Goal: Task Accomplishment & Management: Manage account settings

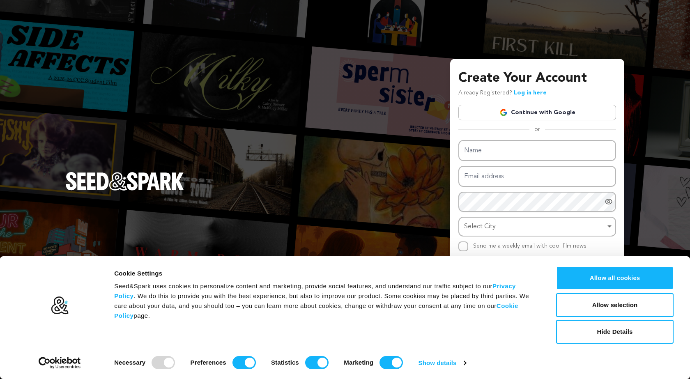
click at [508, 108] on img at bounding box center [504, 112] width 8 height 8
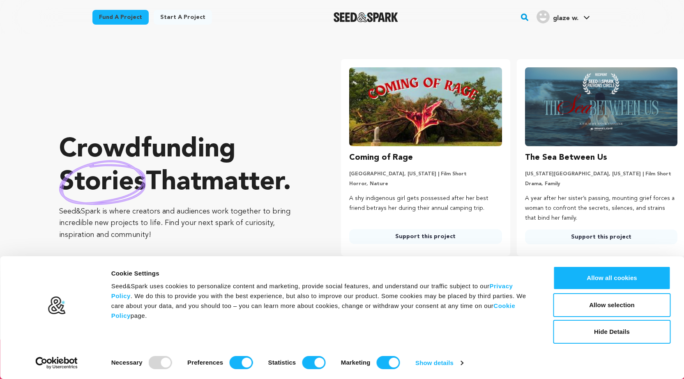
click at [579, 18] on link "glaze w. glaze w." at bounding box center [563, 16] width 57 height 15
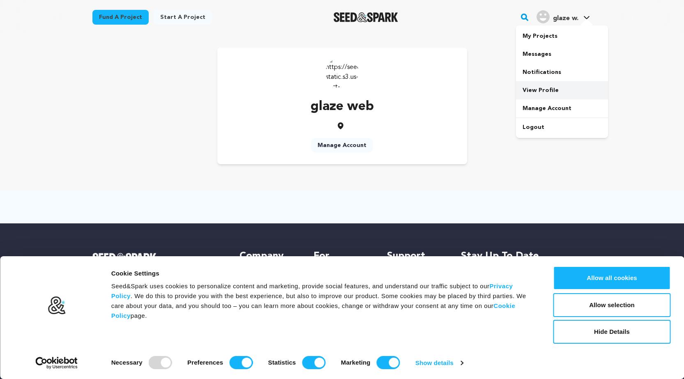
drag, startPoint x: 540, startPoint y: 94, endPoint x: 519, endPoint y: 81, distance: 24.0
click at [539, 94] on link "View Profile" at bounding box center [562, 90] width 92 height 18
click at [348, 141] on link "Manage Account" at bounding box center [342, 145] width 62 height 15
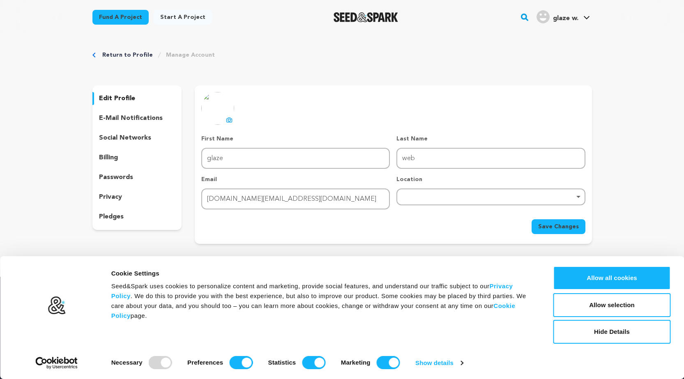
click at [134, 136] on p "social networks" at bounding box center [125, 138] width 52 height 10
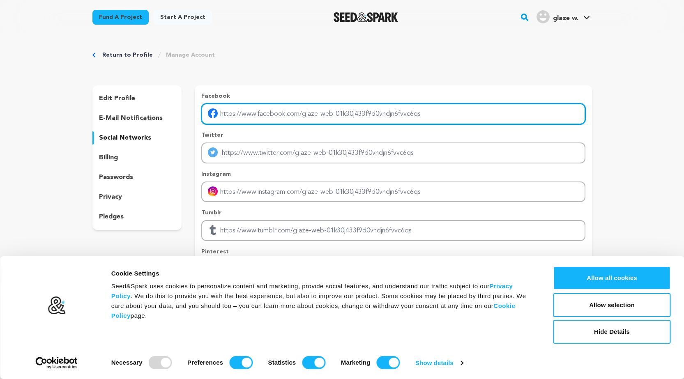
click at [247, 113] on input "Enter facebook profile link" at bounding box center [393, 114] width 384 height 21
type input "https://www.facebook.com/webglazeservicesuae/"
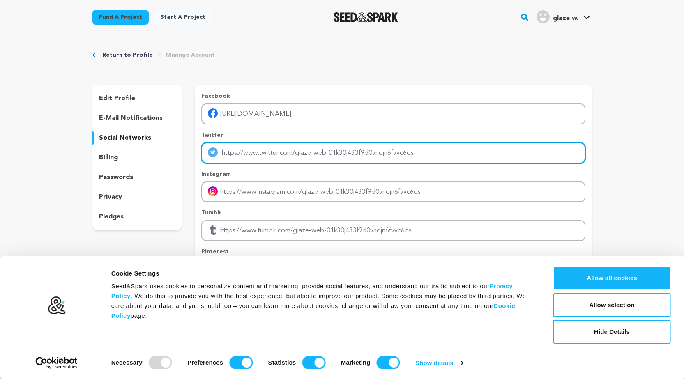
click at [273, 147] on input "Enter twitter profile link" at bounding box center [393, 153] width 384 height 21
type input "https://x.com/webglaze"
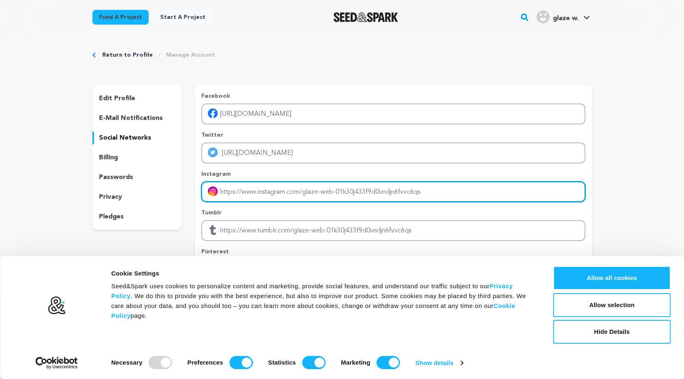
click at [270, 189] on input "Enter instagram handle link" at bounding box center [393, 192] width 384 height 21
type input "https://www.instagram.com/webglazeservicesuae/"
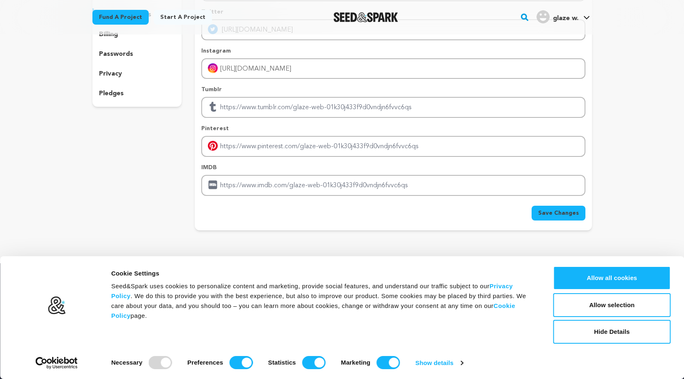
click at [554, 211] on span "Save Changes" at bounding box center [558, 213] width 41 height 8
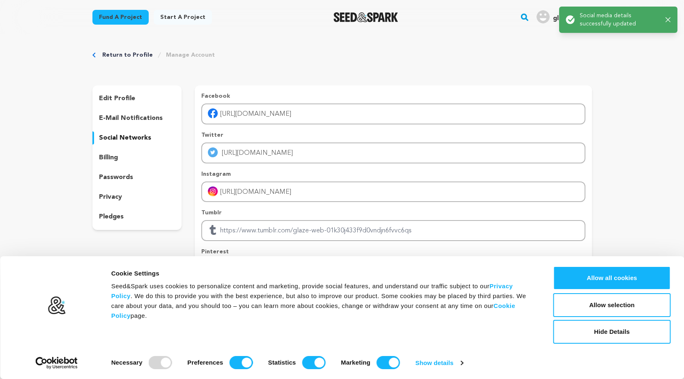
click at [115, 107] on div "edit profile e-mail notifications social networks billing passwords privacy ple…" at bounding box center [137, 157] width 90 height 145
click at [120, 99] on p "edit profile" at bounding box center [117, 99] width 36 height 10
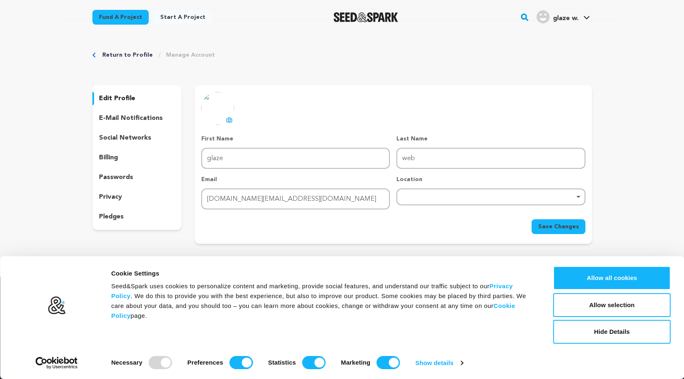
click at [435, 196] on div "Remove item" at bounding box center [491, 196] width 180 height 3
type input "duba"
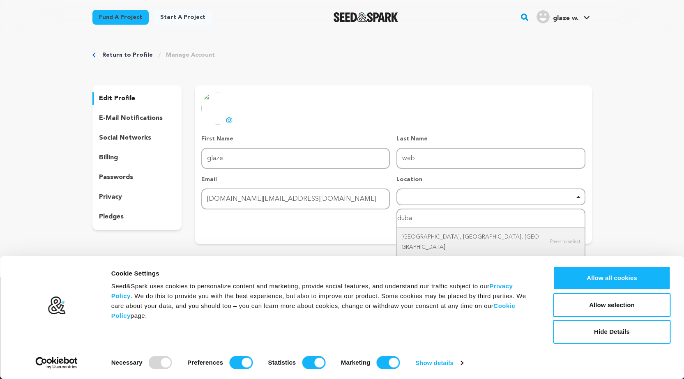
scroll to position [82, 0]
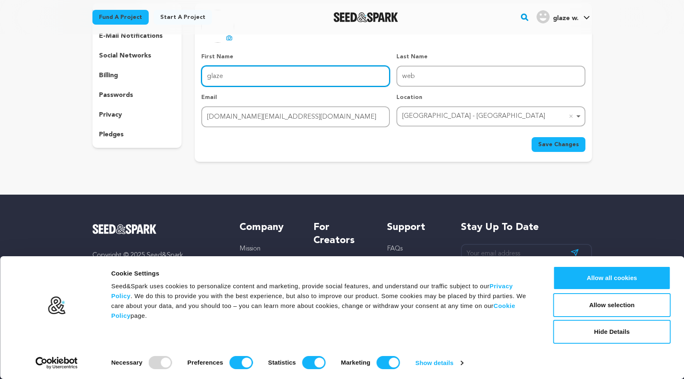
drag, startPoint x: 245, startPoint y: 73, endPoint x: 175, endPoint y: 81, distance: 70.3
click at [176, 80] on div "edit profile e-mail notifications social networks billing passwords privacy ple…" at bounding box center [342, 82] width 500 height 159
type input "webglaze"
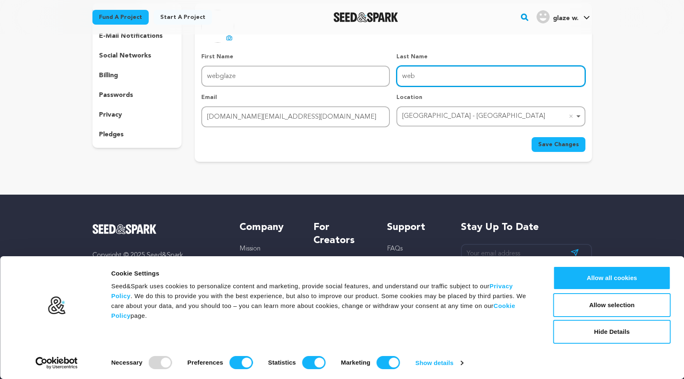
click at [413, 78] on input "web" at bounding box center [491, 76] width 189 height 21
type input "servicesuae"
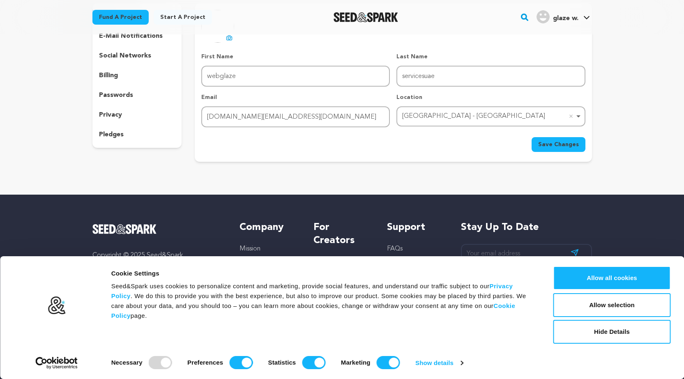
click at [557, 142] on span "Save Changes" at bounding box center [558, 145] width 41 height 8
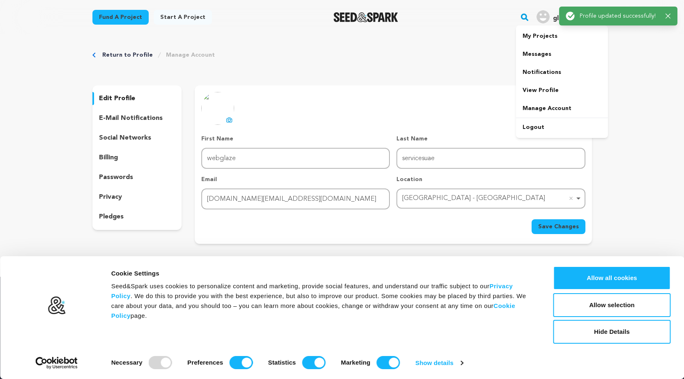
click at [546, 15] on img "glaze w.'s Profile" at bounding box center [543, 16] width 13 height 13
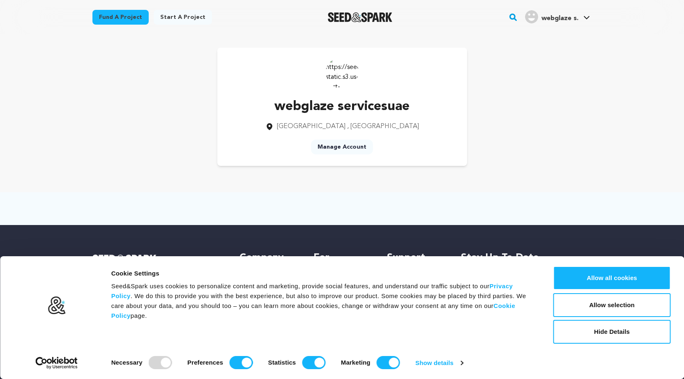
click at [342, 76] on img at bounding box center [342, 72] width 33 height 33
click at [558, 17] on span "webglaze s." at bounding box center [560, 18] width 37 height 7
click at [540, 37] on link "My Projects" at bounding box center [562, 36] width 92 height 18
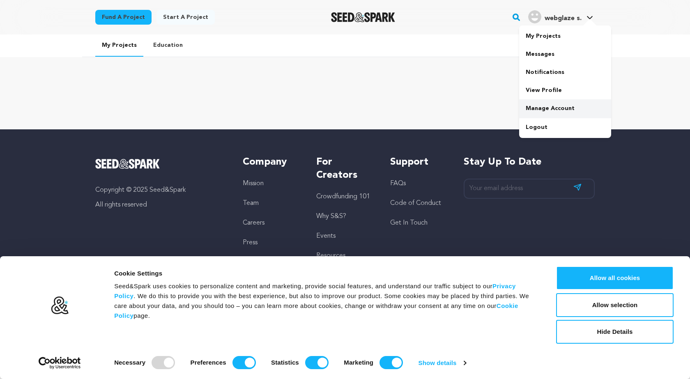
click at [543, 105] on link "Manage Account" at bounding box center [565, 108] width 92 height 18
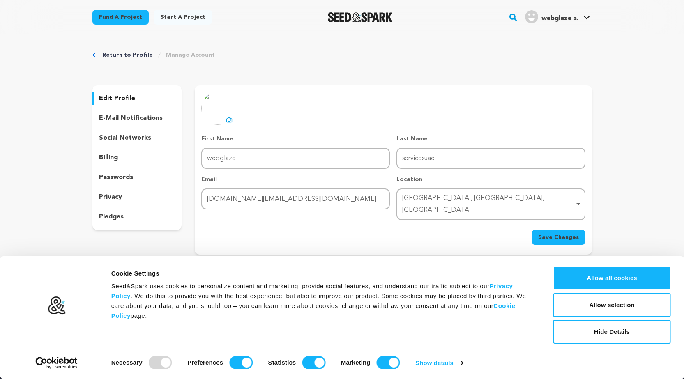
click at [103, 215] on p "pledges" at bounding box center [111, 217] width 25 height 10
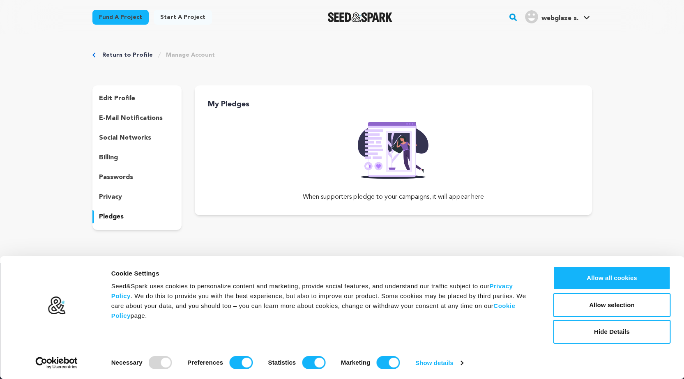
click at [104, 204] on div "edit profile e-mail notifications social networks billing passwords privacy ple…" at bounding box center [137, 157] width 90 height 145
click at [106, 197] on p "privacy" at bounding box center [110, 197] width 23 height 10
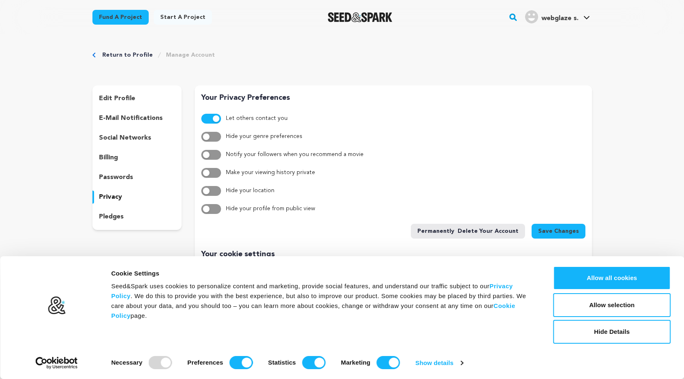
click at [125, 180] on p "passwords" at bounding box center [116, 178] width 34 height 10
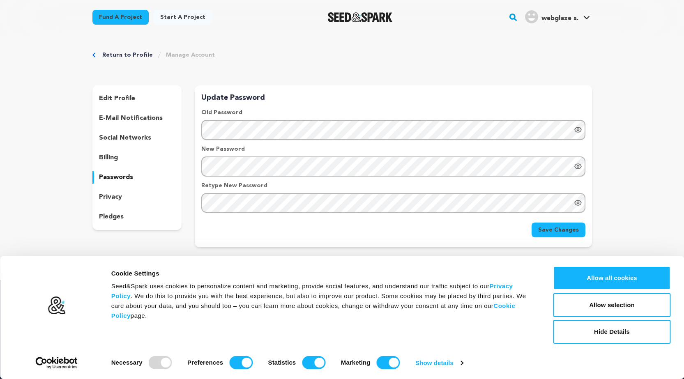
click at [115, 158] on p "billing" at bounding box center [108, 158] width 19 height 10
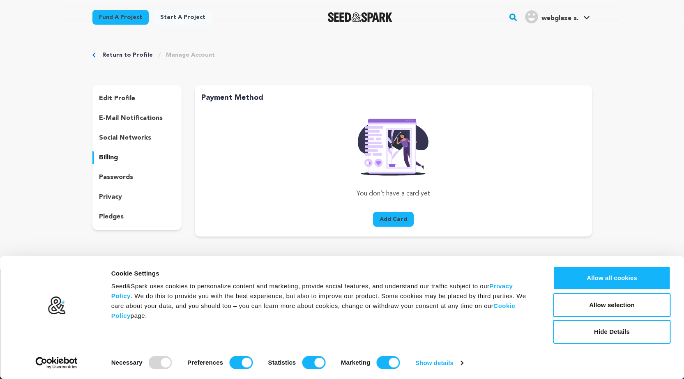
click at [125, 145] on div "edit profile e-mail notifications social networks billing passwords privacy ple…" at bounding box center [137, 157] width 90 height 145
click at [126, 139] on p "social networks" at bounding box center [125, 138] width 52 height 10
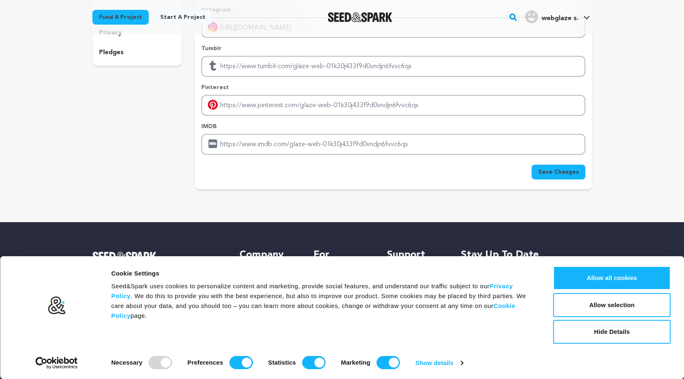
scroll to position [205, 0]
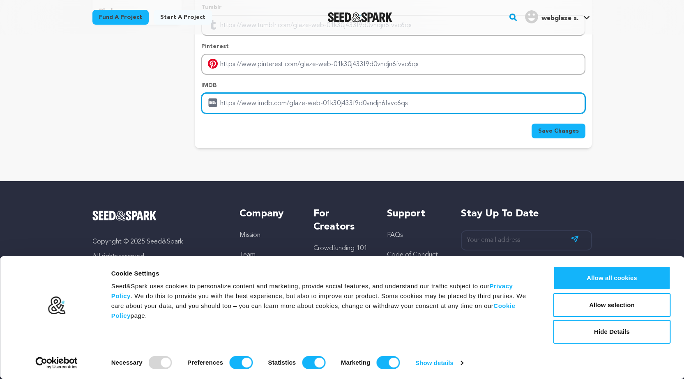
click at [255, 107] on input "Enter IMDB profile link" at bounding box center [393, 103] width 384 height 21
paste input "https://www.web-glaze.ae/"
type input "https://www.web-glaze.ae/"
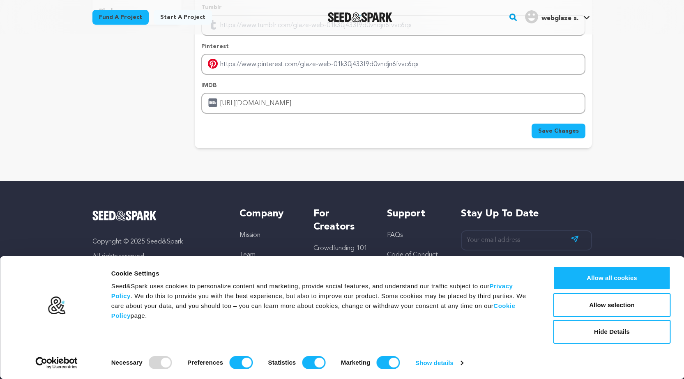
click at [563, 133] on span "Save Changes" at bounding box center [558, 131] width 41 height 8
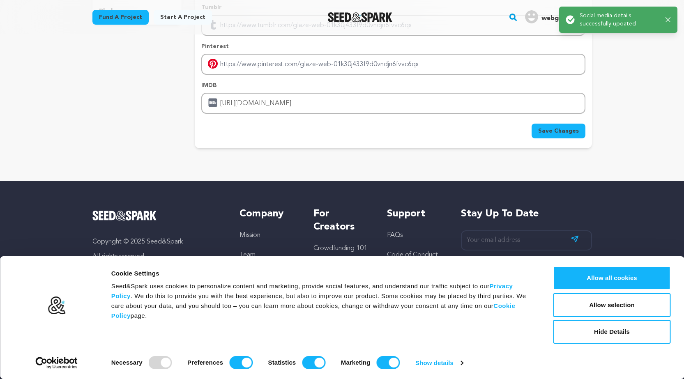
scroll to position [41, 0]
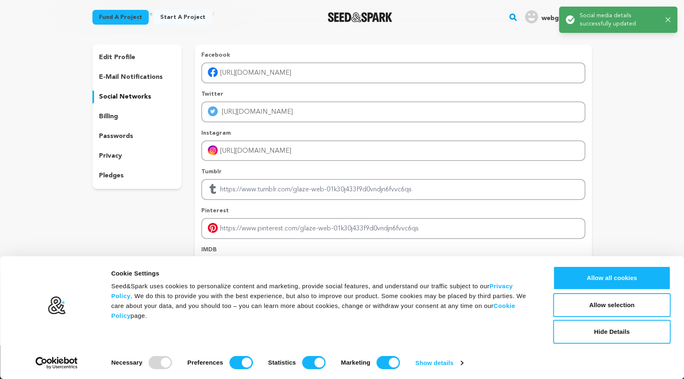
click at [119, 71] on div "e-mail notifications" at bounding box center [137, 77] width 90 height 13
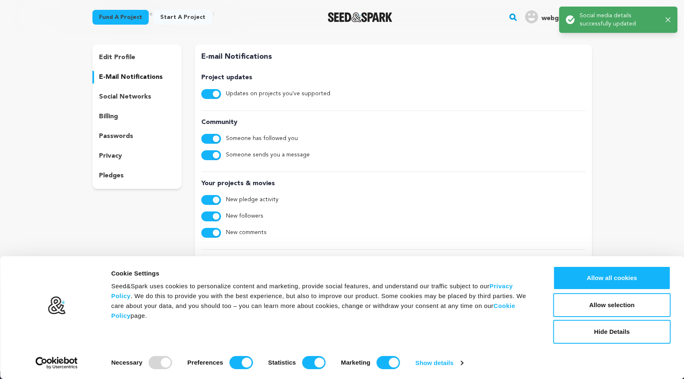
click at [118, 66] on div "edit profile e-mail notifications social networks billing passwords privacy ple…" at bounding box center [137, 116] width 90 height 145
click at [549, 19] on span "webglaze s." at bounding box center [560, 18] width 37 height 7
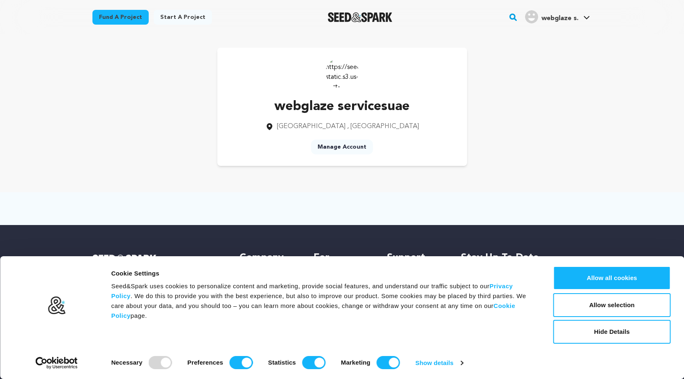
click at [360, 20] on img "Seed&Spark Homepage" at bounding box center [360, 17] width 65 height 10
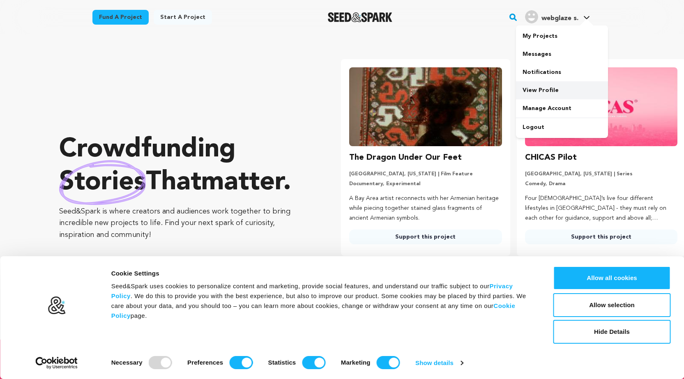
scroll to position [0, 182]
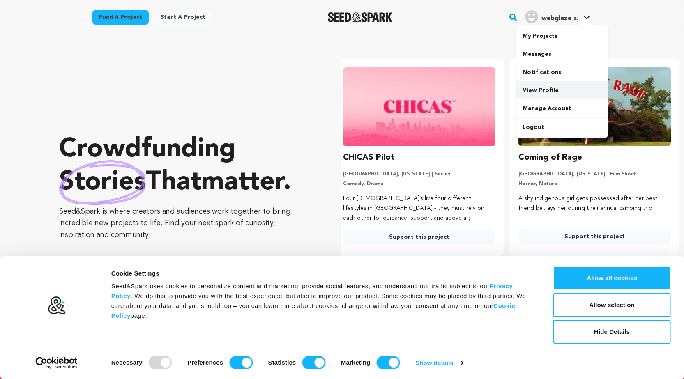
click at [558, 93] on link "View Profile" at bounding box center [562, 90] width 92 height 18
